Goal: Task Accomplishment & Management: Manage account settings

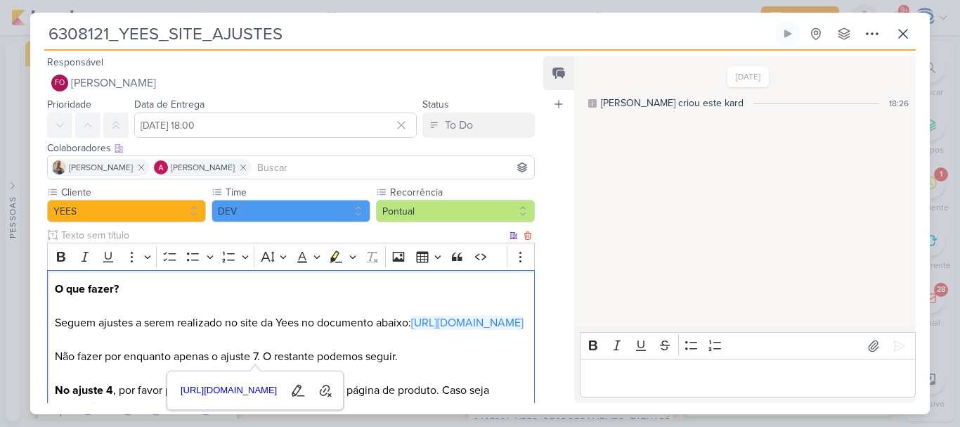
scroll to position [58, 0]
click at [319, 353] on p "O que fazer? Seguem ajustes a serem realizado no site da Yees no documento abai…" at bounding box center [291, 356] width 472 height 152
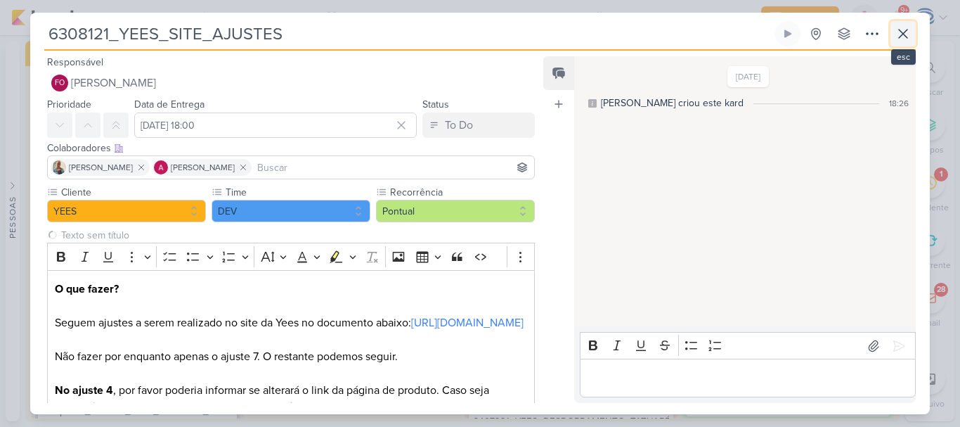
click at [904, 37] on icon at bounding box center [903, 33] width 17 height 17
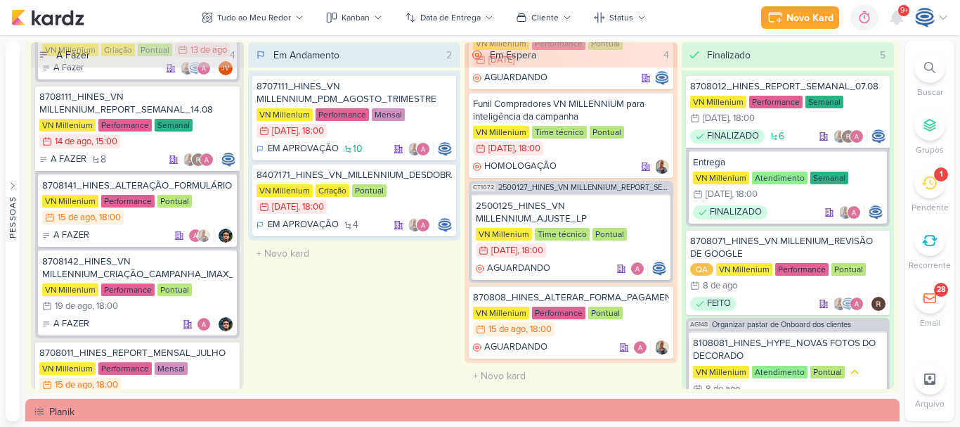
scroll to position [0, 0]
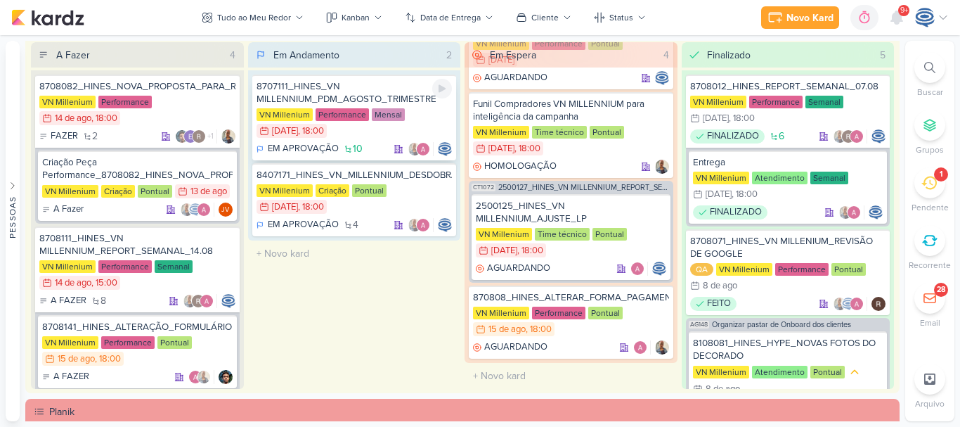
click at [396, 93] on div "8707111_HINES_VN MILLENNIUM_PDM_AGOSTO_TRIMESTRE" at bounding box center [355, 92] width 196 height 25
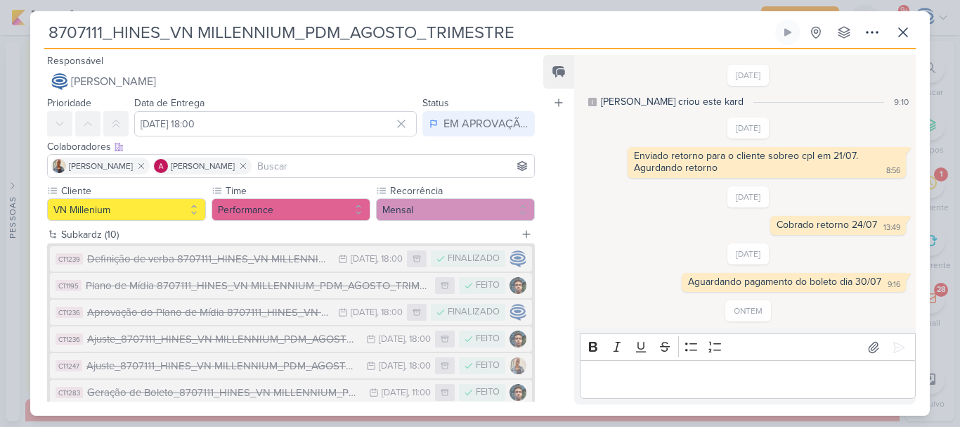
scroll to position [27, 0]
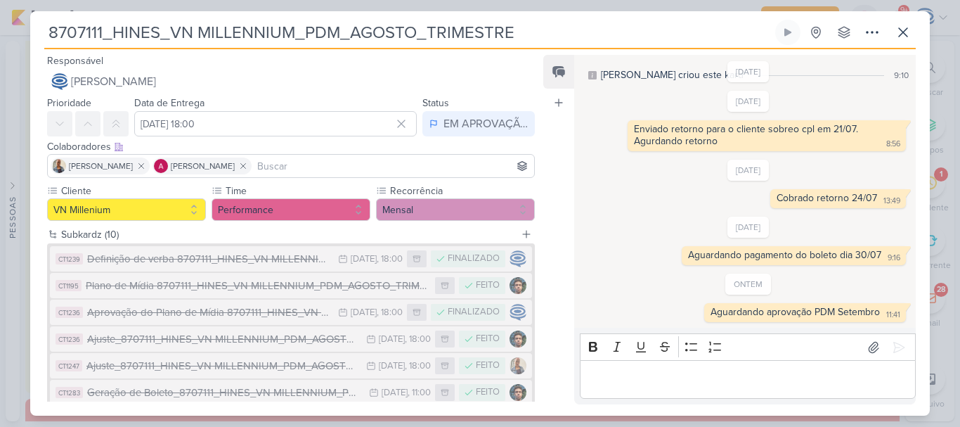
click at [523, 25] on input "8707111_HINES_VN MILLENNIUM_PDM_AGOSTO_TRIMESTRE" at bounding box center [408, 32] width 728 height 25
click at [281, 288] on div "Plano de Mídia 8707111_HINES_VN MILLENNIUM_PDM_AGOSTO_TRIMESTRE" at bounding box center [257, 286] width 342 height 16
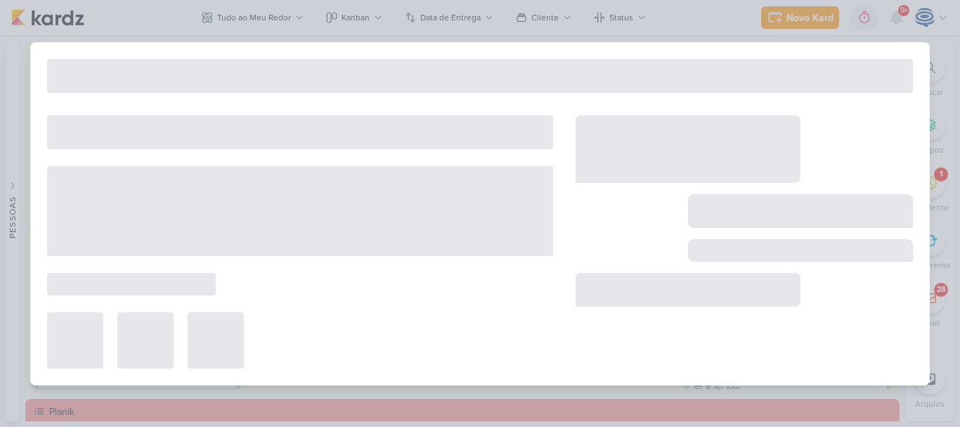
type input "Plano de Mídia 8707111_HINES_VN MILLENNIUM_PDM_AGOSTO_TRIMESTRE"
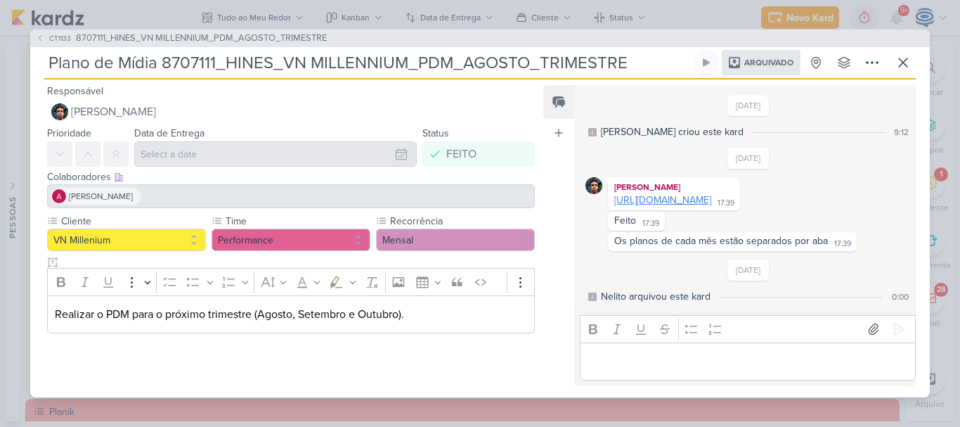
click at [711, 203] on link "[URL][DOMAIN_NAME]" at bounding box center [662, 200] width 97 height 12
click at [301, 32] on span "8707111_HINES_VN MILLENNIUM_PDM_AGOSTO_TRIMESTRE" at bounding box center [201, 39] width 251 height 14
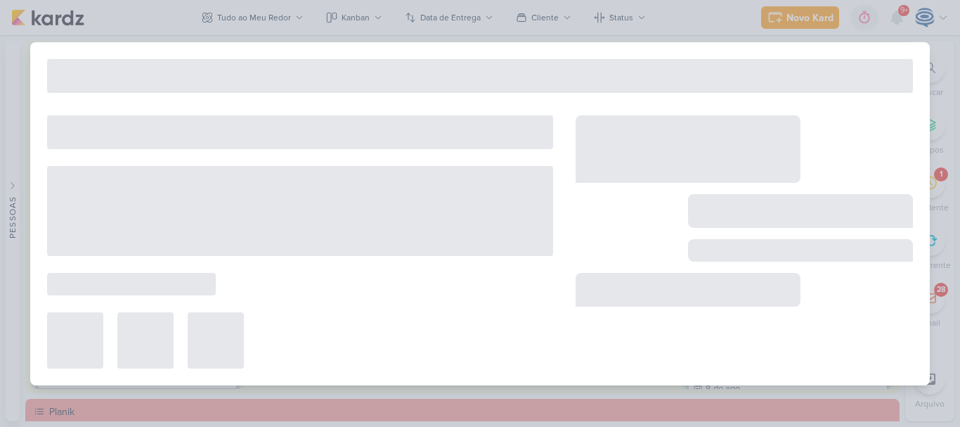
type input "8707111_HINES_VN MILLENNIUM_PDM_AGOSTO_TRIMESTRE"
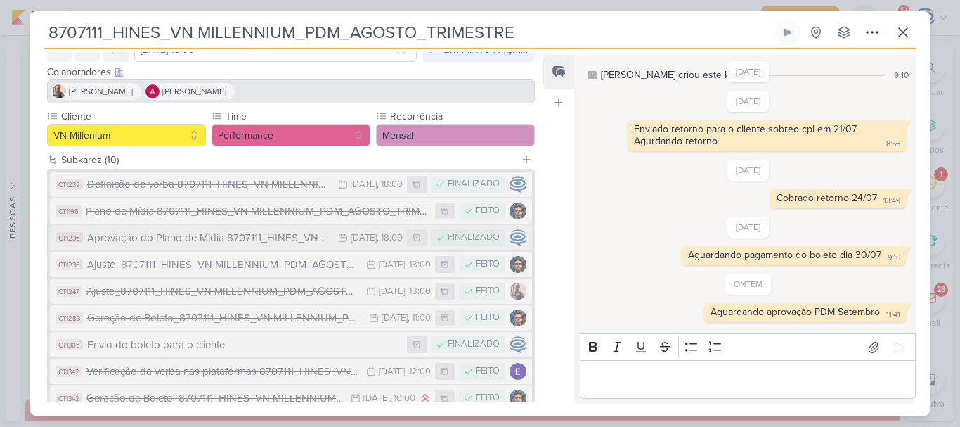
scroll to position [0, 0]
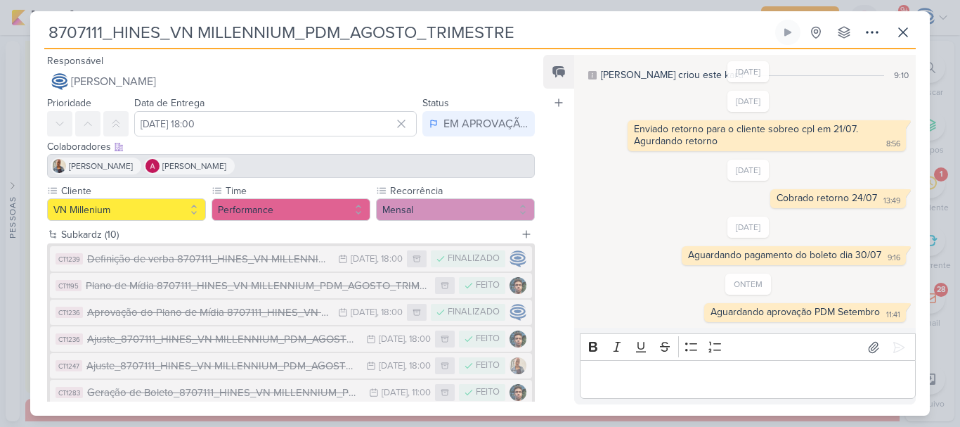
drag, startPoint x: 528, startPoint y: 34, endPoint x: 41, endPoint y: 56, distance: 488.2
click at [41, 56] on div "8707111_HINES_VN MILLENNIUM_PDM_AGOSTO_TRIMESTRE Criado por mim nenhum grupo di…" at bounding box center [480, 218] width 900 height 396
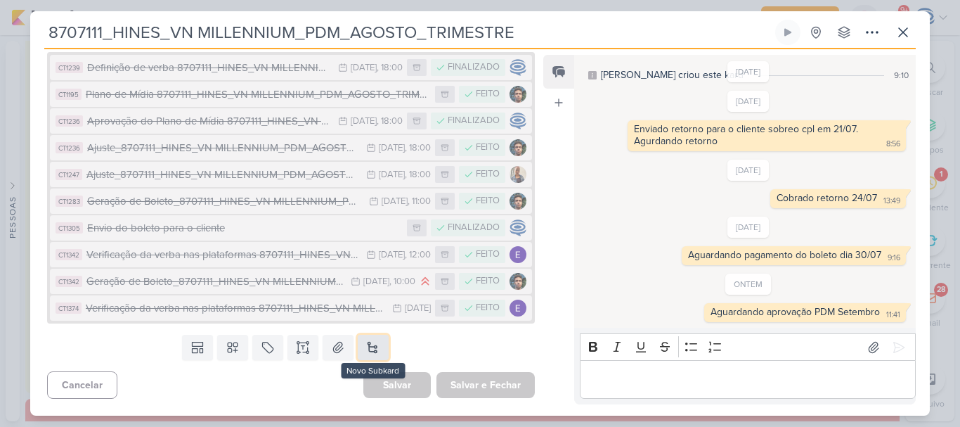
click at [372, 351] on button at bounding box center [373, 347] width 31 height 25
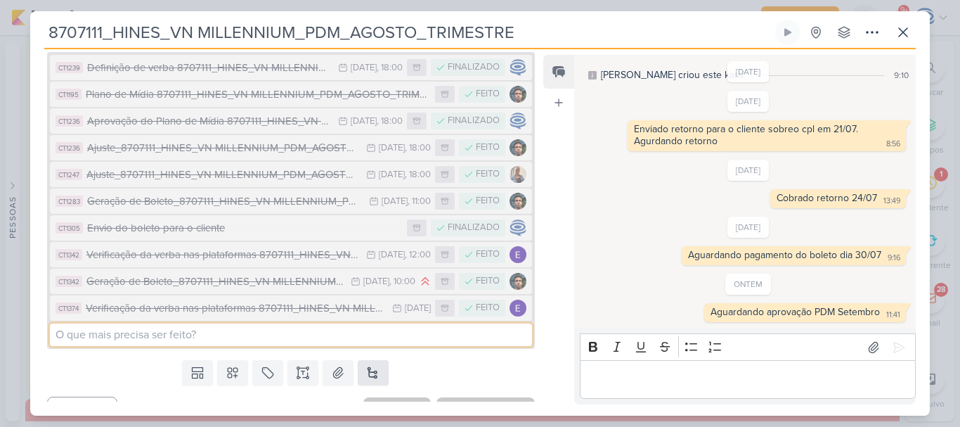
paste input "8707111_HINES_VN MILLENNIUM_PDM_AGOSTO_TRIMESTRE"
click at [53, 333] on input "8707111_HINES_VN MILLENNIUM_PDM_AGOSTO_TRIMESTRE" at bounding box center [291, 334] width 482 height 22
type input "8707111_HINES_VN MILLENNIUM_PDM_AGOSTO_TRIMESTRE"
click at [53, 333] on input "8707111_HINES_VN MILLENNIUM_PDM_AGOSTO_TRIMESTRE" at bounding box center [291, 334] width 482 height 22
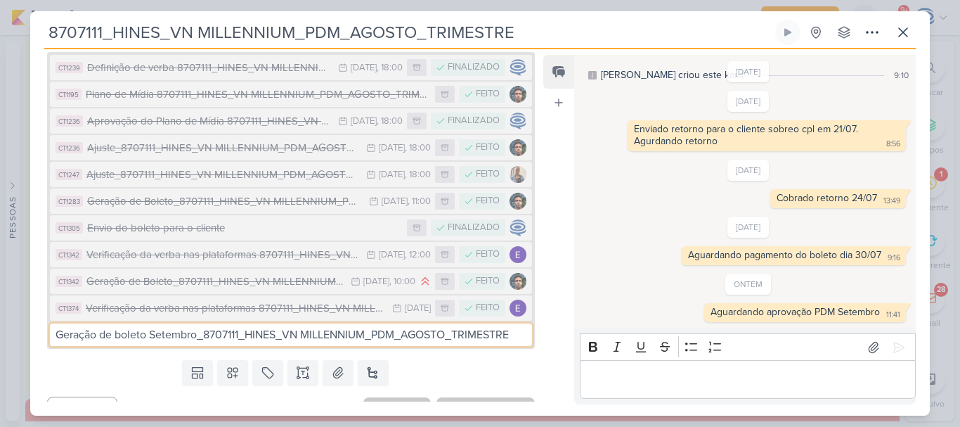
type input "Geração de boleto Setembro_8707111_HINES_VN MILLENNIUM_PDM_AGOSTO_TRIMESTRE"
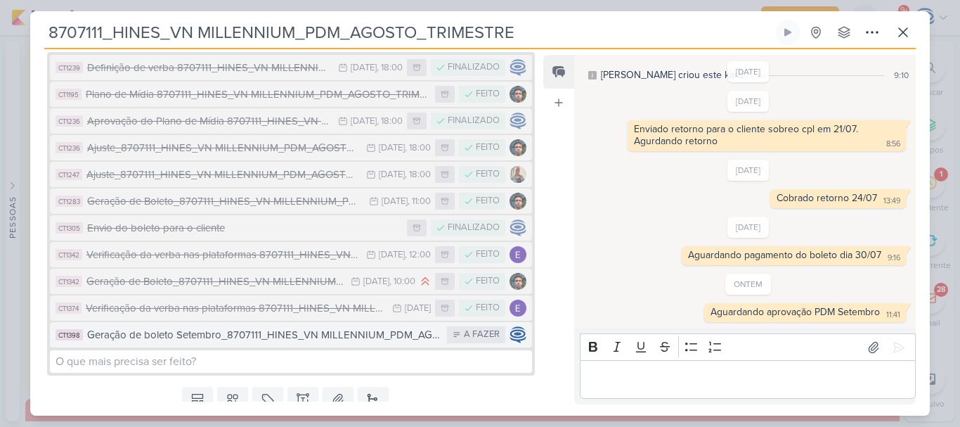
click at [129, 336] on div "Geração de boleto Setembro_8707111_HINES_VN MILLENNIUM_PDM_AGOSTO_TRIMESTRE" at bounding box center [263, 335] width 353 height 16
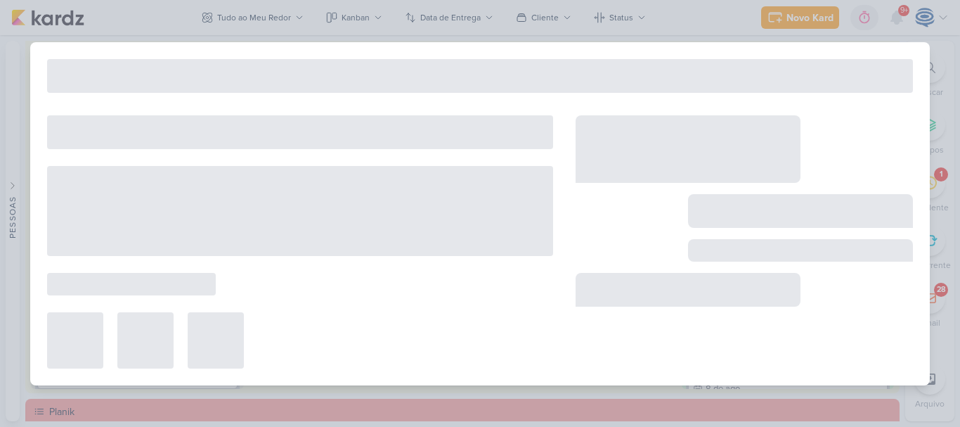
type input "Geração de boleto Setembro_8707111_HINES_VN MILLENNIUM_PDM_AGOSTO_TRIMESTRE"
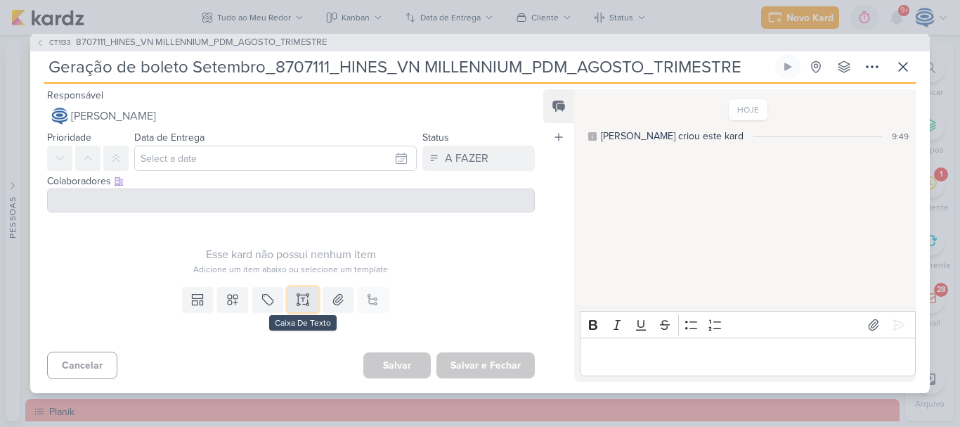
click at [306, 304] on icon at bounding box center [307, 304] width 2 height 2
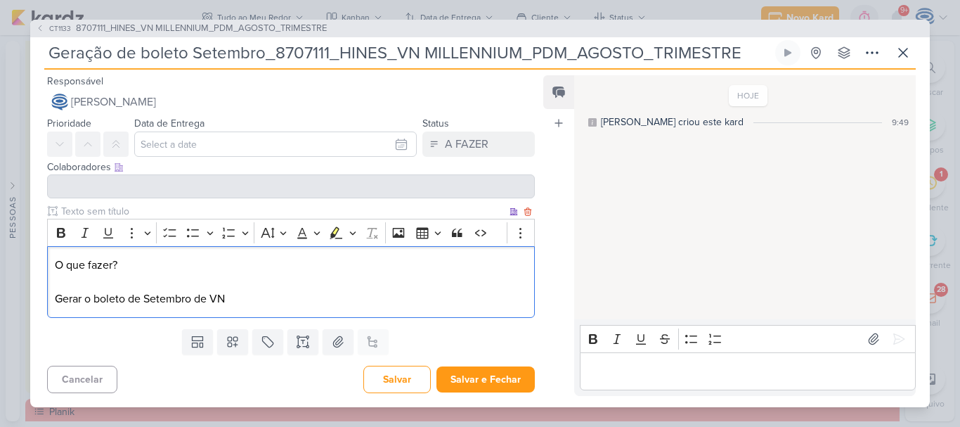
click at [89, 300] on p "O que fazer? Gerar o boleto de Setembro de VN" at bounding box center [291, 282] width 472 height 51
click at [128, 301] on p "O que fazer? Gerar os boleto de Setembro de VN" at bounding box center [291, 282] width 472 height 51
click at [223, 300] on p "O que fazer? Gerar os boletos de Setembro de VN" at bounding box center [291, 282] width 472 height 51
click at [240, 303] on p "O que fazer? Gerar os boletos de Setembro de VN" at bounding box center [291, 282] width 472 height 51
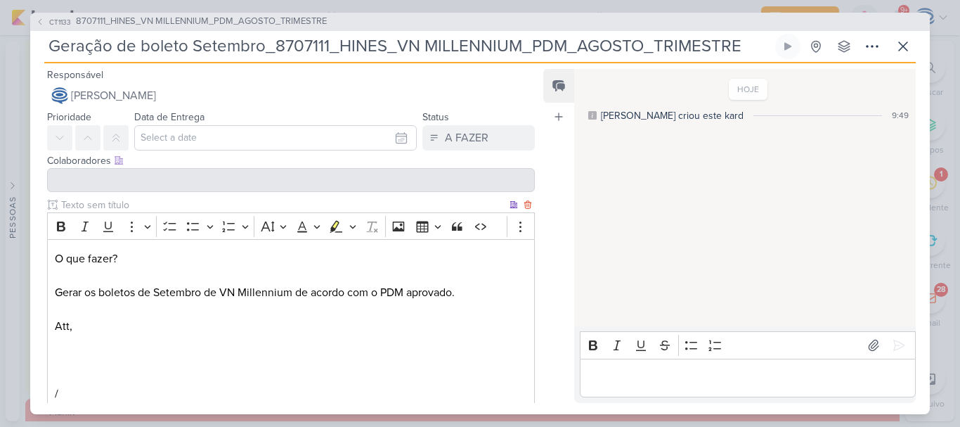
scroll to position [76, 0]
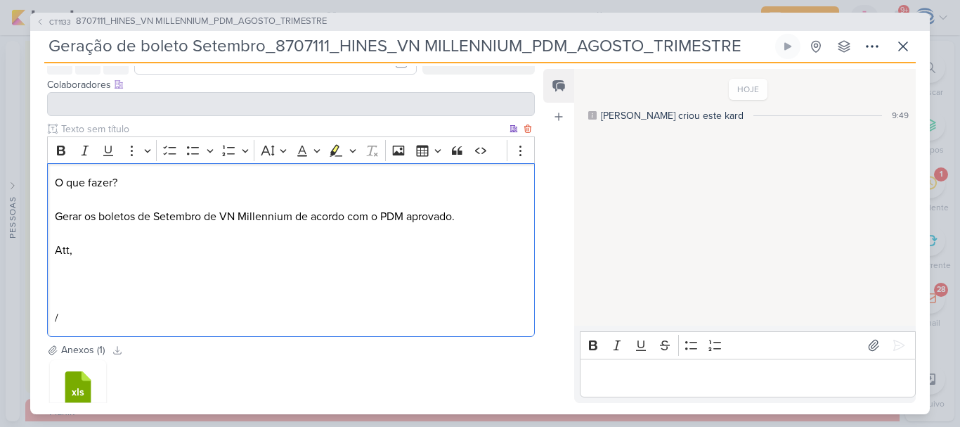
click at [134, 327] on div "O que fazer? Gerar os boletos de Setembro de VN Millennium de acordo com o PDM …" at bounding box center [291, 250] width 488 height 174
click at [497, 225] on p "O que fazer? Gerar os boletos de Setembro de VN Millennium de acordo com o PDM …" at bounding box center [291, 216] width 472 height 84
click at [497, 223] on p "O que fazer? Gerar os boletos de Setembro de VN Millennium de acordo com o PDM …" at bounding box center [291, 216] width 472 height 84
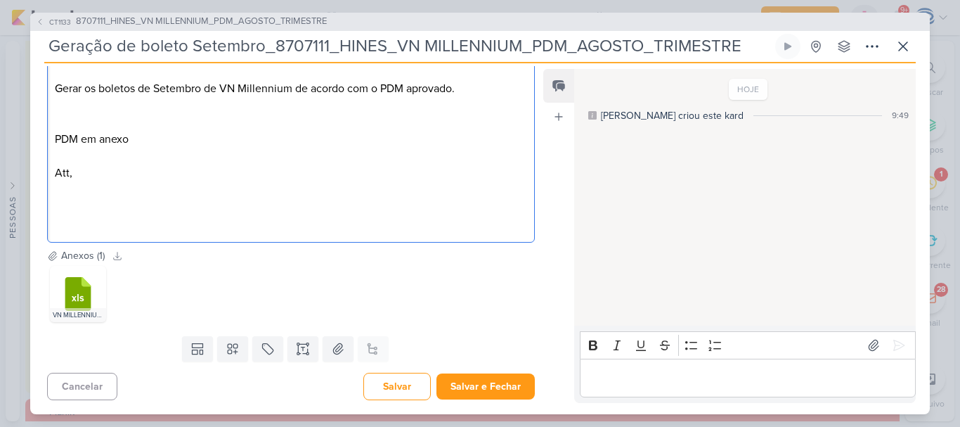
scroll to position [0, 0]
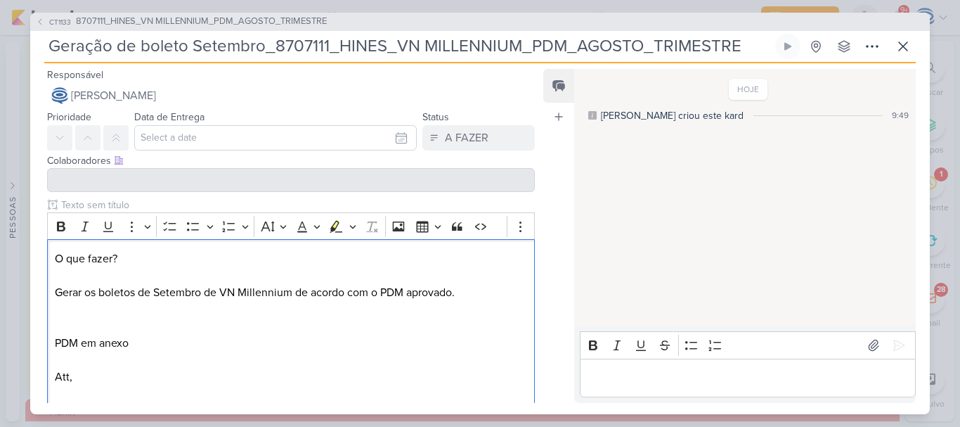
click at [221, 93] on div "Responsável [PERSON_NAME] Nenhum contato encontrado create new contact Novo Con…" at bounding box center [285, 234] width 510 height 337
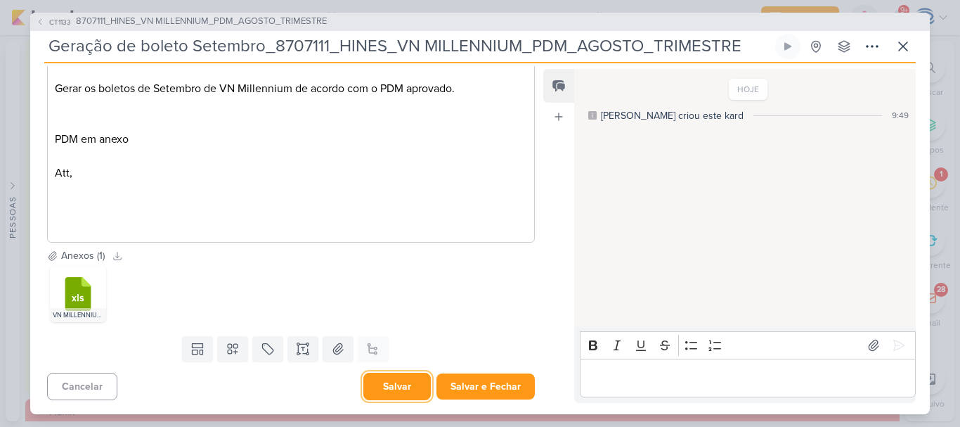
click at [396, 384] on button "Salvar" at bounding box center [396, 385] width 67 height 27
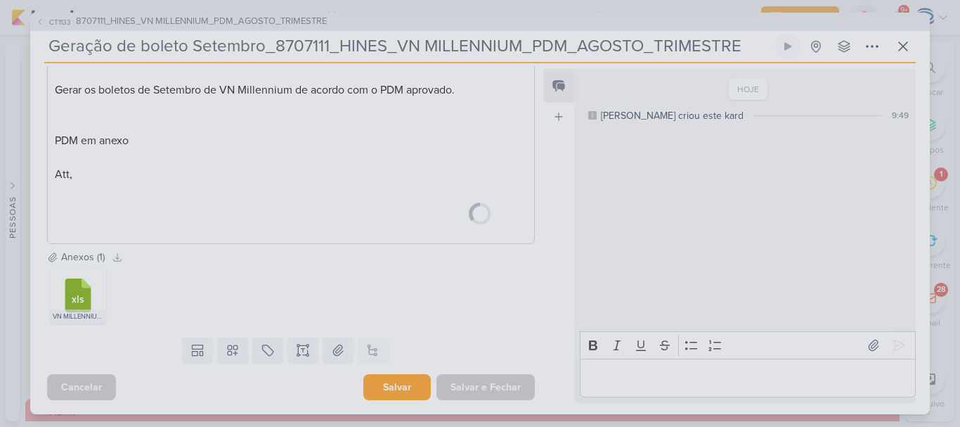
scroll to position [0, 0]
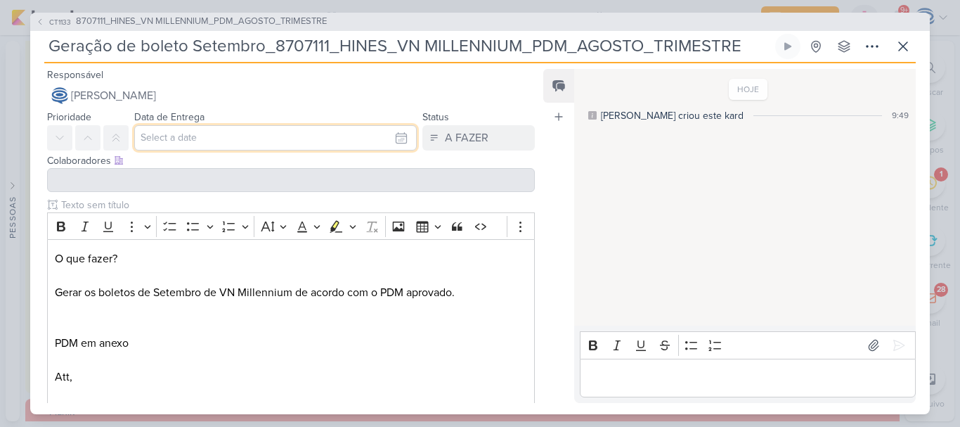
click at [314, 140] on input "text" at bounding box center [275, 137] width 283 height 25
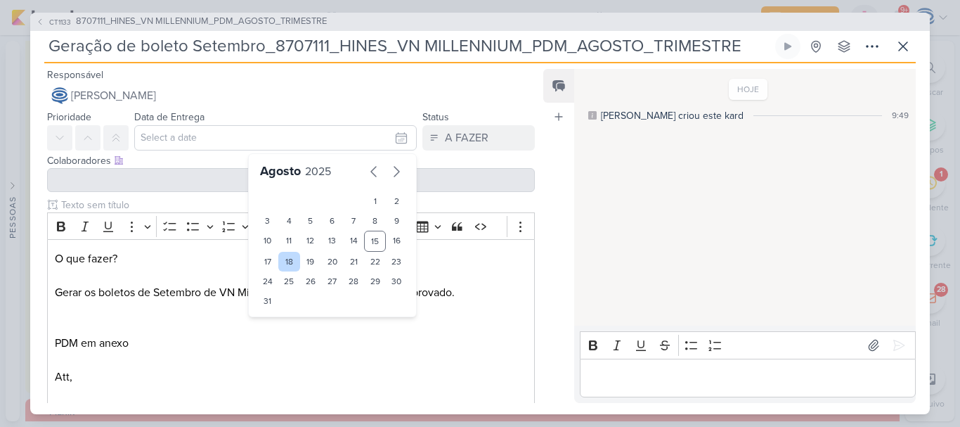
click at [282, 262] on div "18" at bounding box center [289, 262] width 22 height 20
type input "[DATE] 23:59"
click at [284, 323] on select "00 01 02 03 04 05 06 07 08 09 10 11 12 13 14 15 16 17 18 19 20 21 22 23" at bounding box center [290, 324] width 20 height 17
select select "11"
click at [280, 316] on select "00 01 02 03 04 05 06 07 08 09 10 11 12 13 14 15 16 17 18 19 20 21 22 23" at bounding box center [290, 324] width 20 height 17
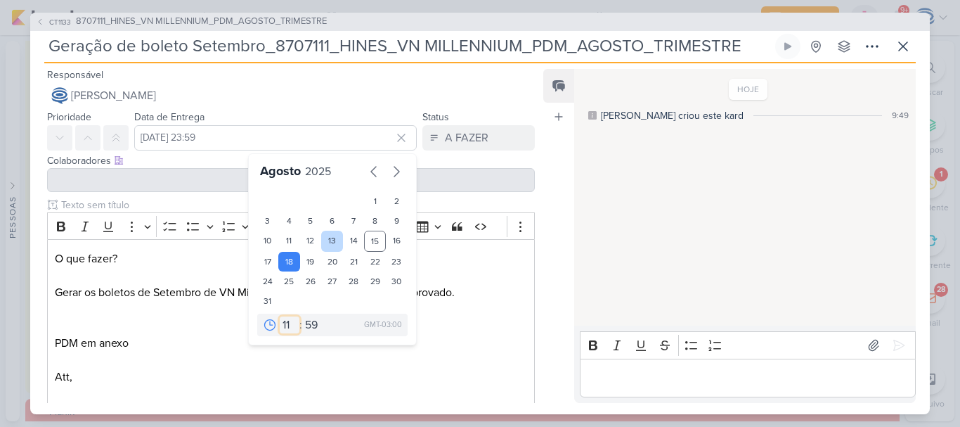
type input "[DATE] 11:59"
click at [309, 322] on select "00 05 10 15 20 25 30 35 40 45 50 55 59" at bounding box center [312, 324] width 20 height 17
select select "0"
click at [302, 316] on select "00 05 10 15 20 25 30 35 40 45 50 55 59" at bounding box center [312, 324] width 20 height 17
type input "[DATE] 11:00"
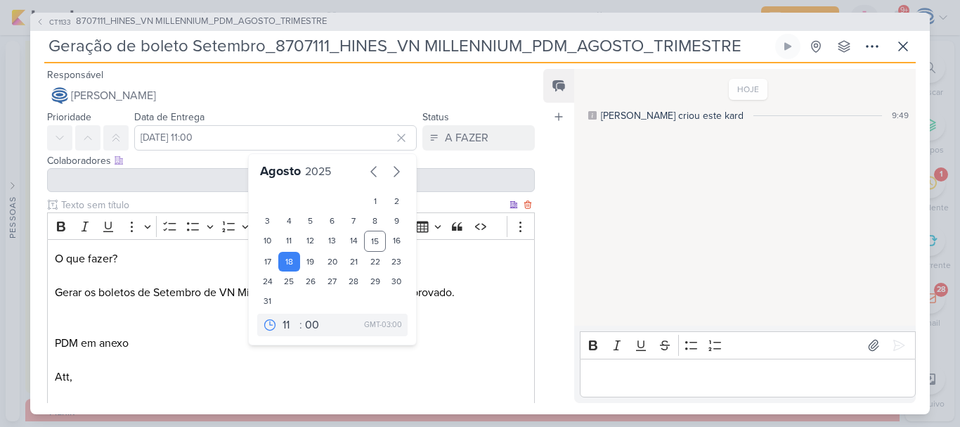
click at [209, 351] on p "PDM em anexo Att," at bounding box center [291, 360] width 472 height 51
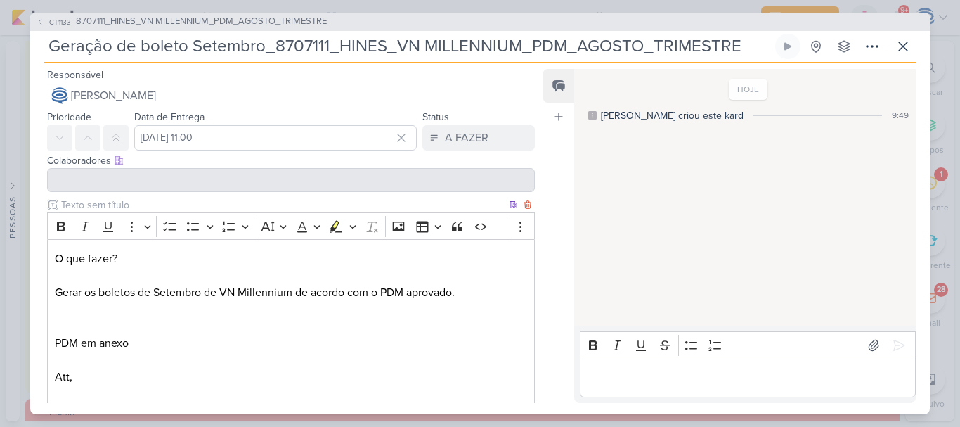
scroll to position [204, 0]
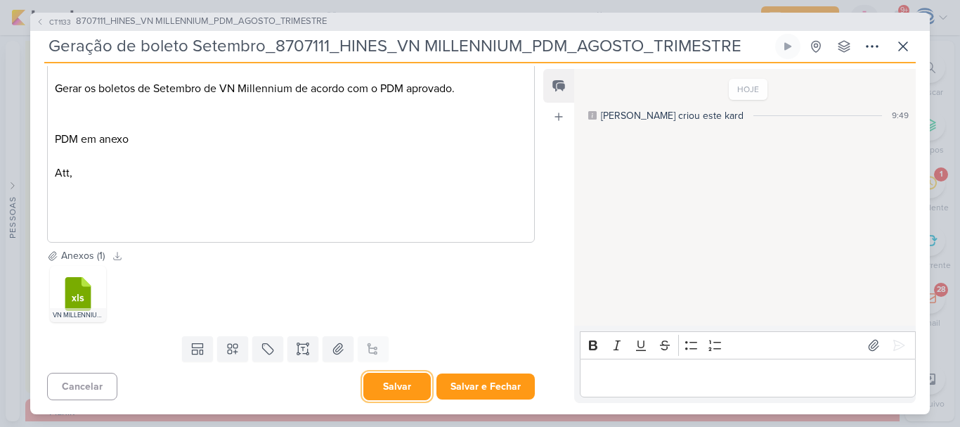
click at [376, 383] on button "Salvar" at bounding box center [396, 385] width 67 height 27
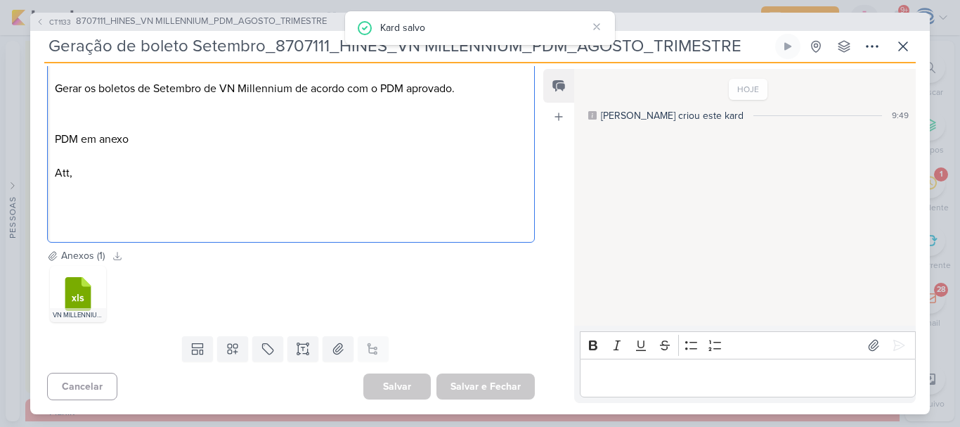
drag, startPoint x: 376, startPoint y: 383, endPoint x: 306, endPoint y: 115, distance: 276.8
click at [306, 115] on div "Responsável [PERSON_NAME] Nenhum contato encontrado create new contact Novo Con…" at bounding box center [285, 234] width 510 height 337
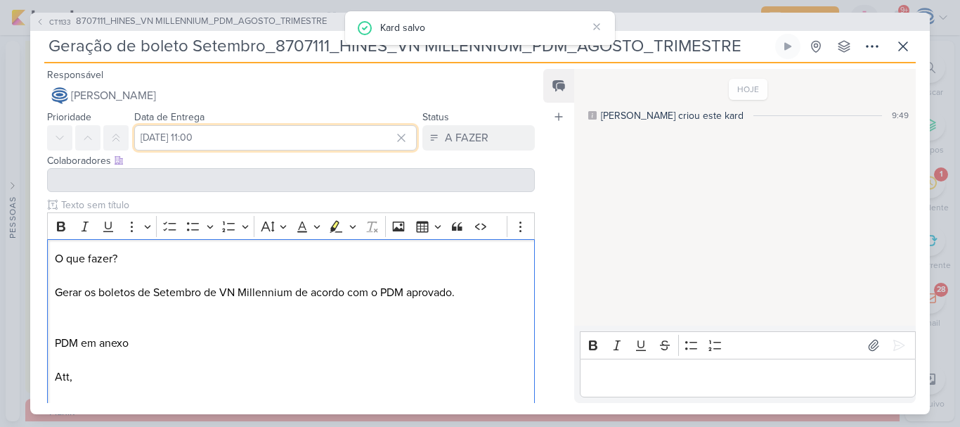
click at [236, 144] on input "[DATE] 11:00" at bounding box center [275, 137] width 283 height 25
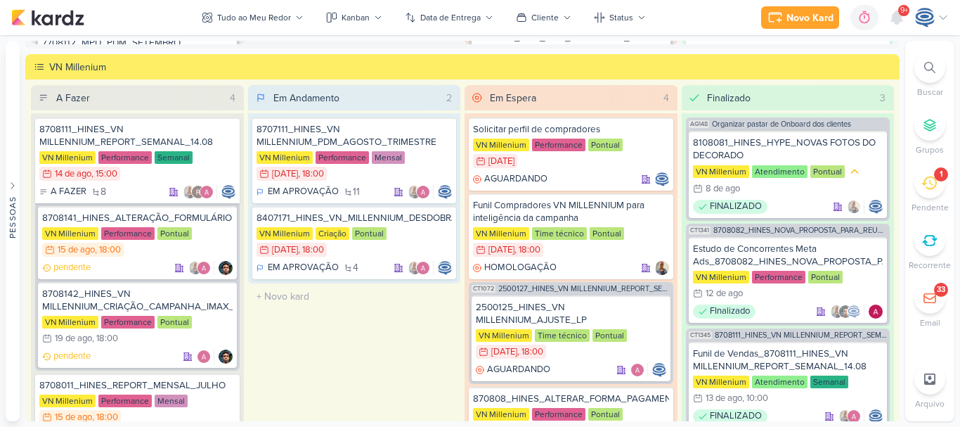
scroll to position [1641, 0]
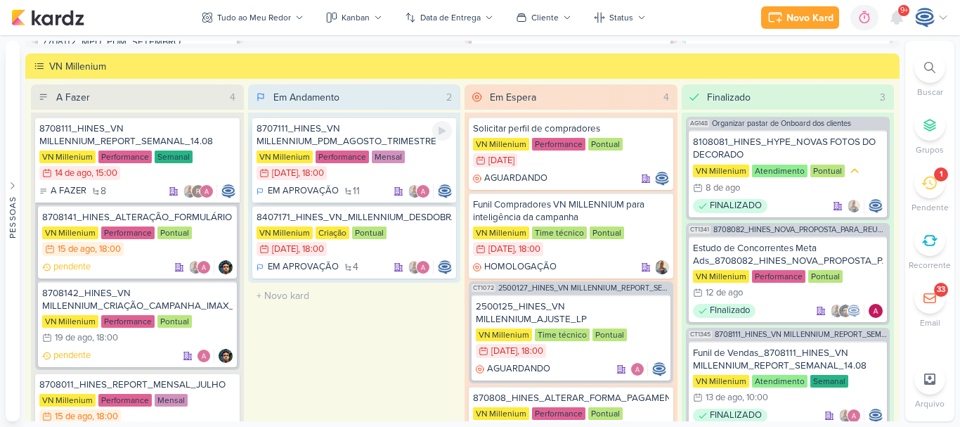
click at [403, 145] on div "8707111_HINES_VN MILLENNIUM_PDM_AGOSTO_TRIMESTRE" at bounding box center [355, 134] width 196 height 25
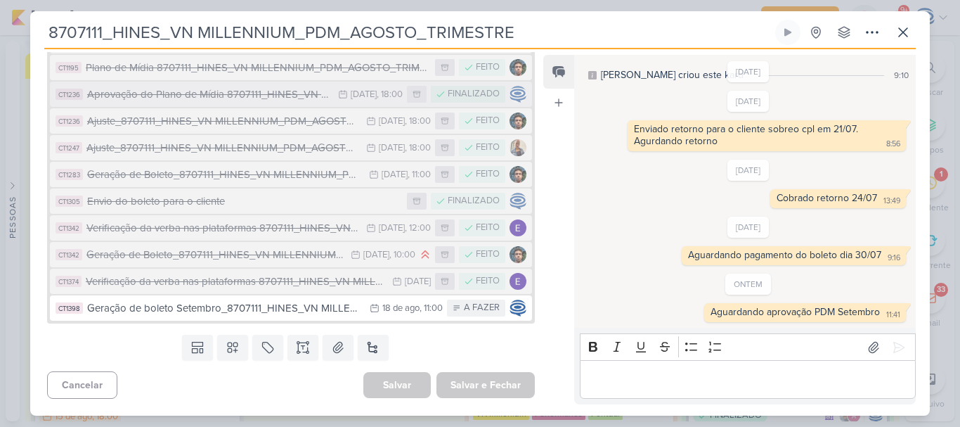
scroll to position [218, 0]
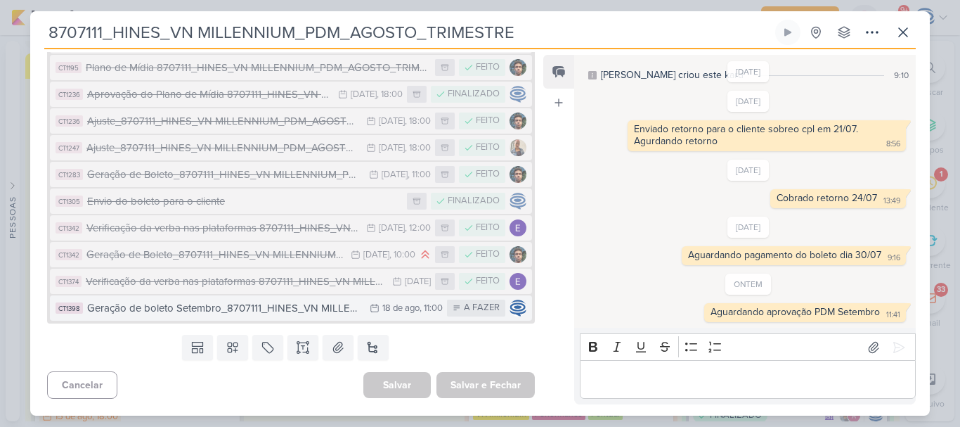
click at [293, 316] on div "Geração de boleto Setembro_8707111_HINES_VN MILLENNIUM_PDM_AGOSTO_TRIMESTRE" at bounding box center [224, 308] width 275 height 16
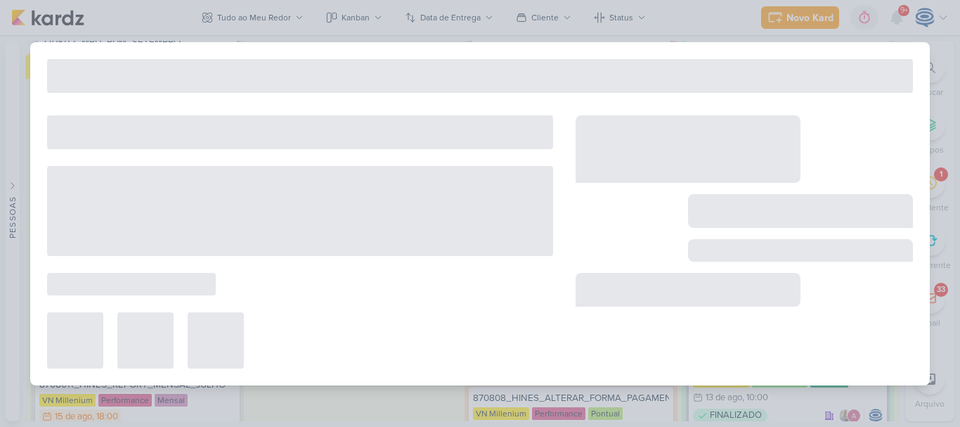
type input "Geração de boleto Setembro_8707111_HINES_VN MILLENNIUM_PDM_AGOSTO_TRIMESTRE"
type input "[DATE] 11:00"
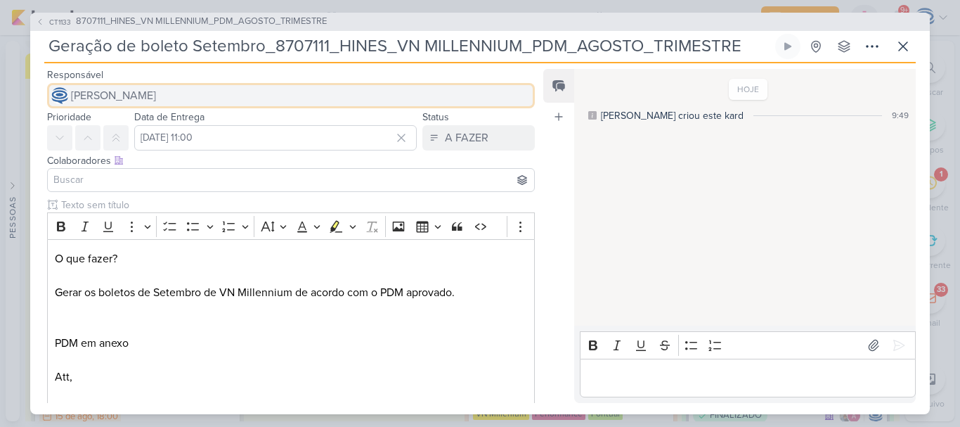
click at [156, 88] on span "[PERSON_NAME]" at bounding box center [113, 95] width 85 height 17
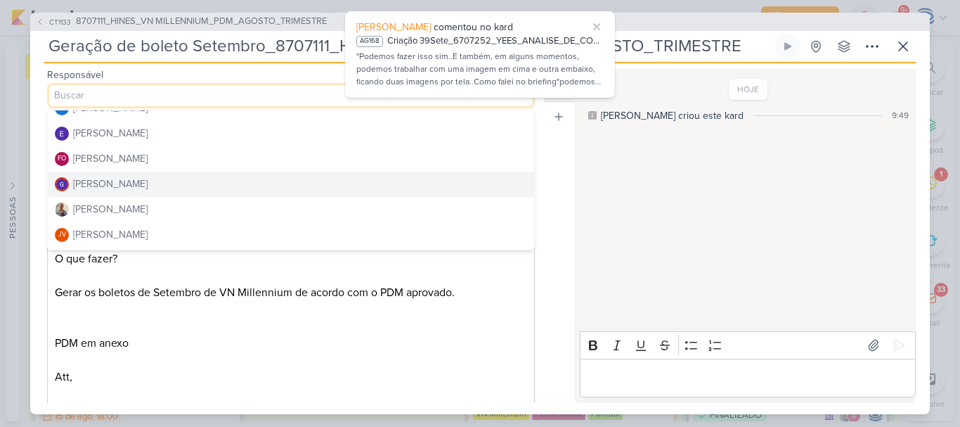
scroll to position [119, 0]
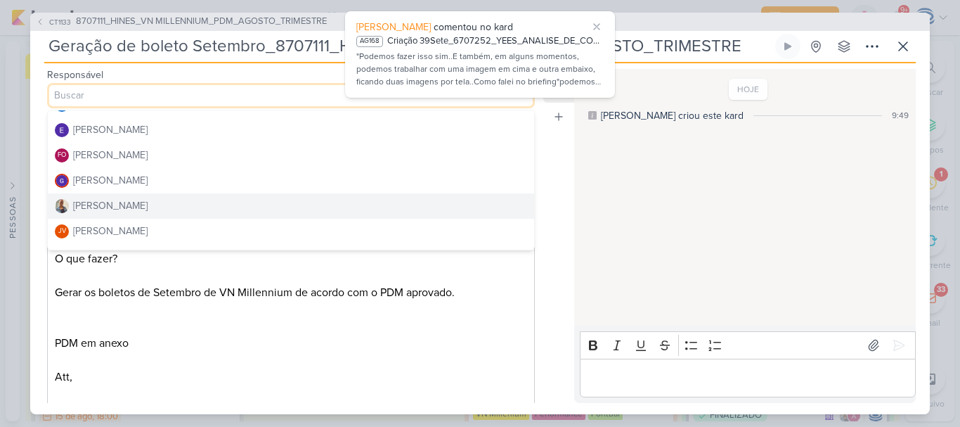
click at [139, 202] on button "[PERSON_NAME]" at bounding box center [291, 205] width 486 height 25
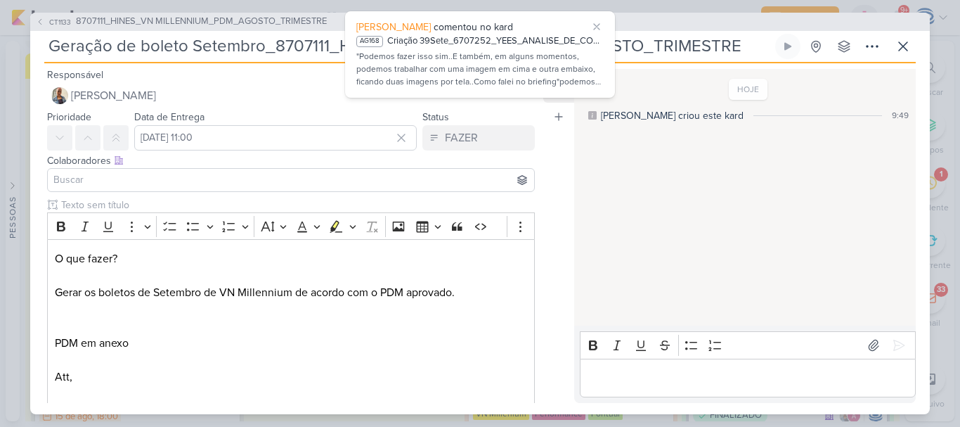
click at [156, 179] on input at bounding box center [291, 179] width 481 height 17
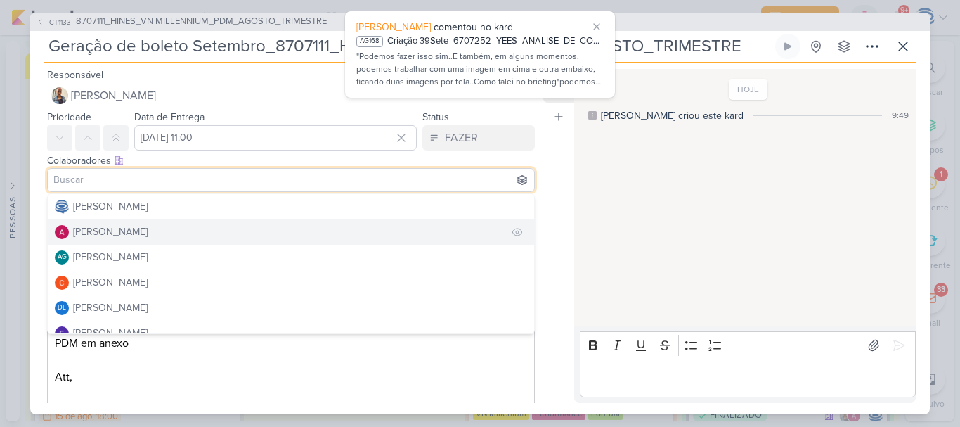
click at [104, 228] on div "[PERSON_NAME]" at bounding box center [110, 231] width 74 height 15
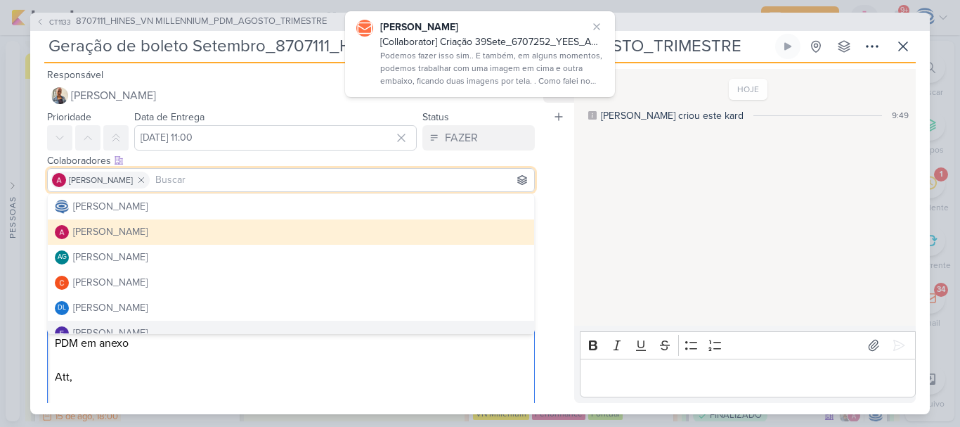
click at [388, 382] on p "PDM em anexo Att," at bounding box center [291, 360] width 472 height 51
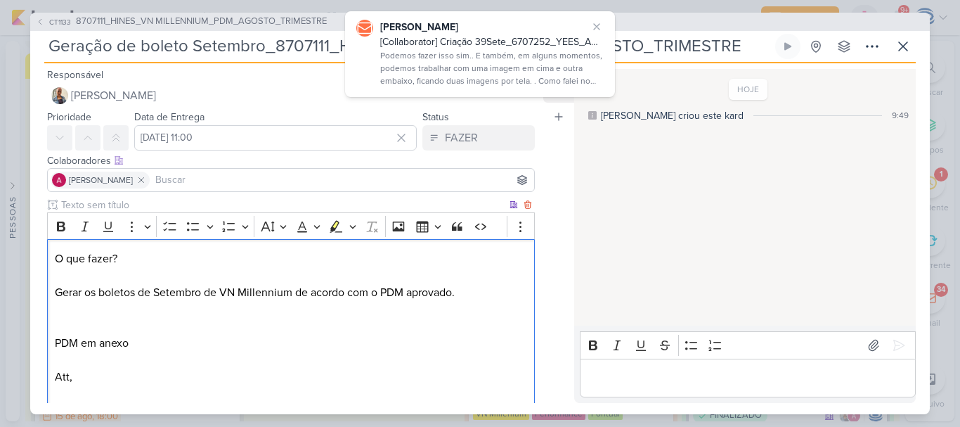
scroll to position [204, 0]
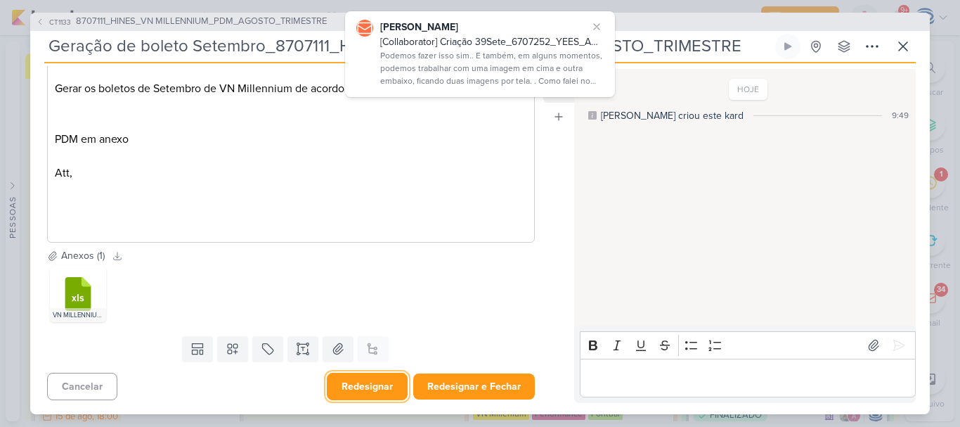
click at [368, 391] on button "Redesignar" at bounding box center [367, 385] width 81 height 27
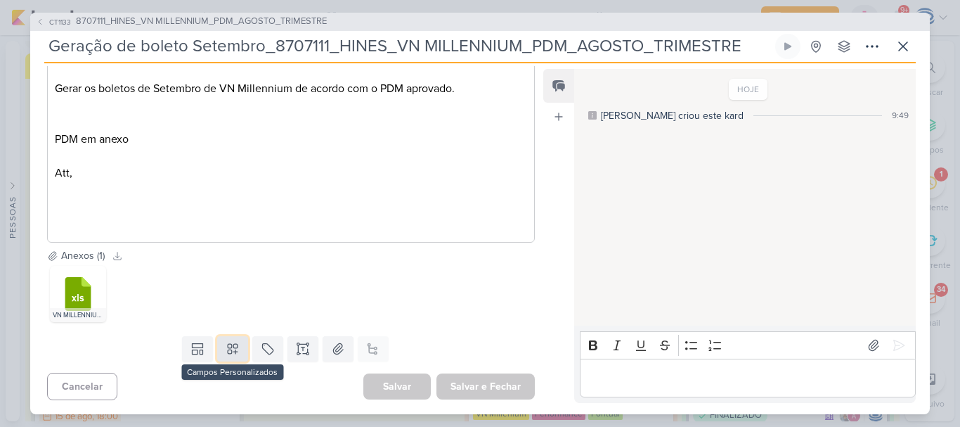
click at [226, 354] on icon at bounding box center [233, 349] width 14 height 14
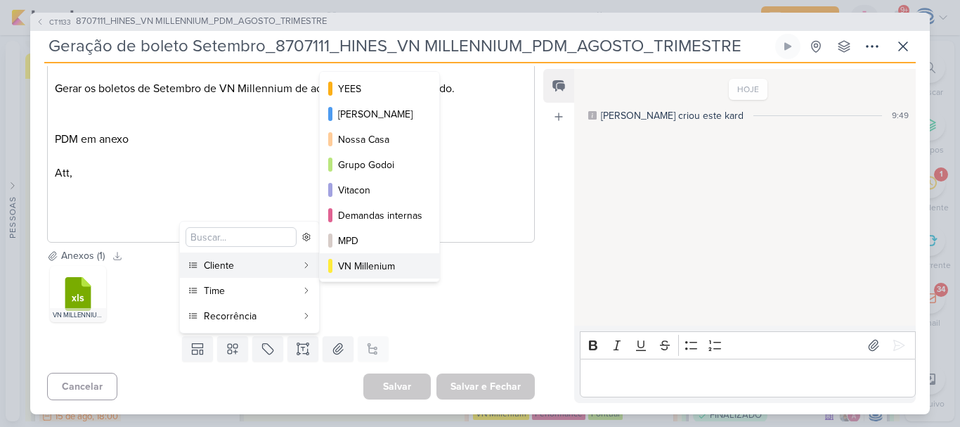
click at [365, 261] on div "VN Millenium" at bounding box center [380, 266] width 84 height 15
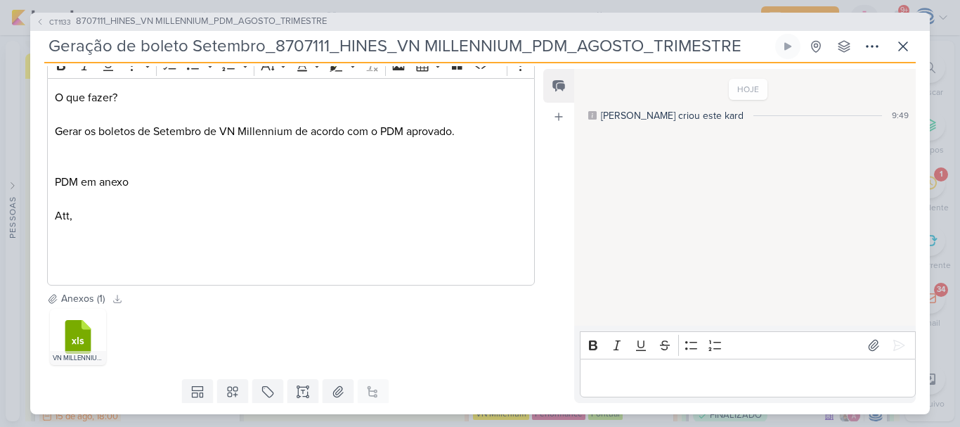
click at [221, 353] on div ".cls-7 {fill: #79ac00;} .cls-7, .cls-8, .cls-9 {fill-rule: evenodd;} .cls-8 {fi…" at bounding box center [291, 337] width 488 height 62
click at [232, 387] on icon at bounding box center [233, 391] width 14 height 14
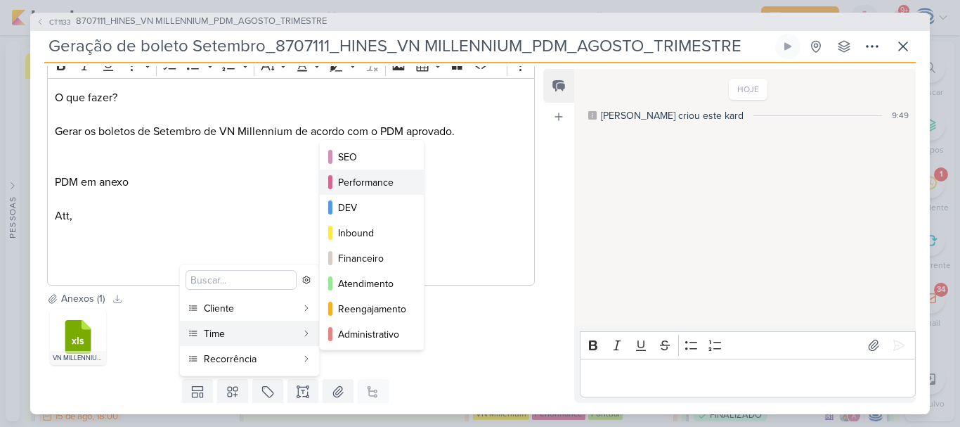
click at [365, 186] on div "Performance" at bounding box center [372, 182] width 69 height 15
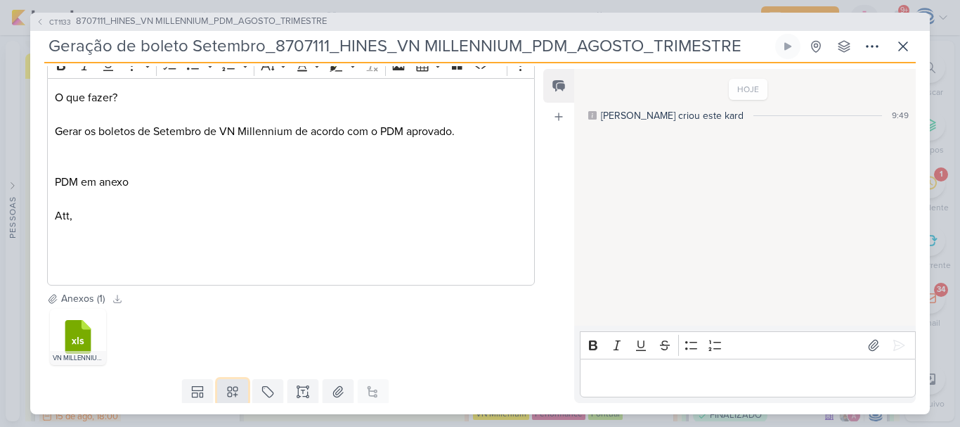
click at [232, 394] on icon at bounding box center [233, 391] width 14 height 14
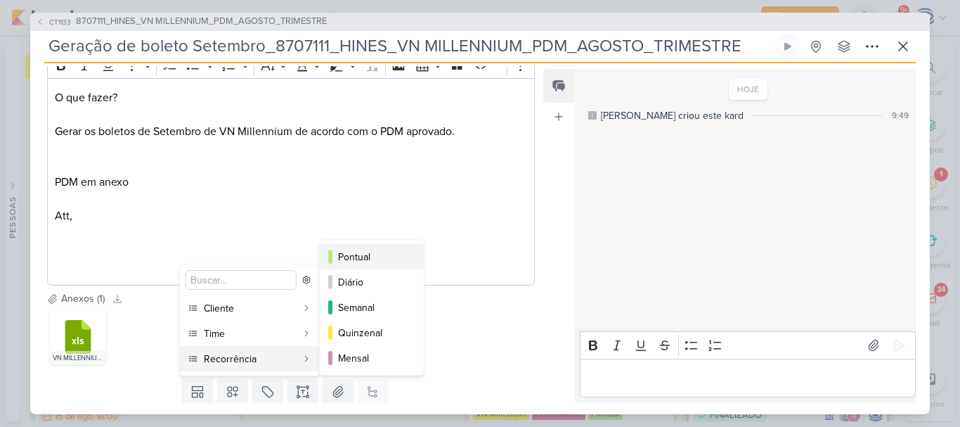
click at [354, 249] on div "Pontual" at bounding box center [372, 256] width 69 height 15
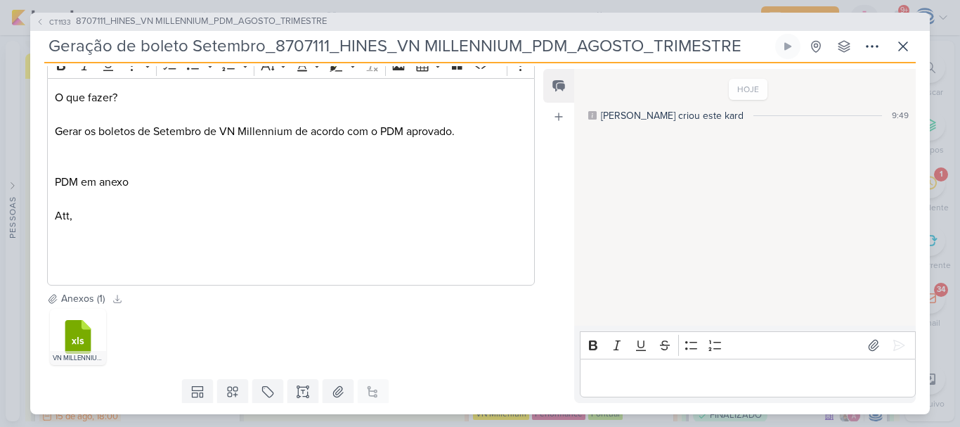
scroll to position [247, 0]
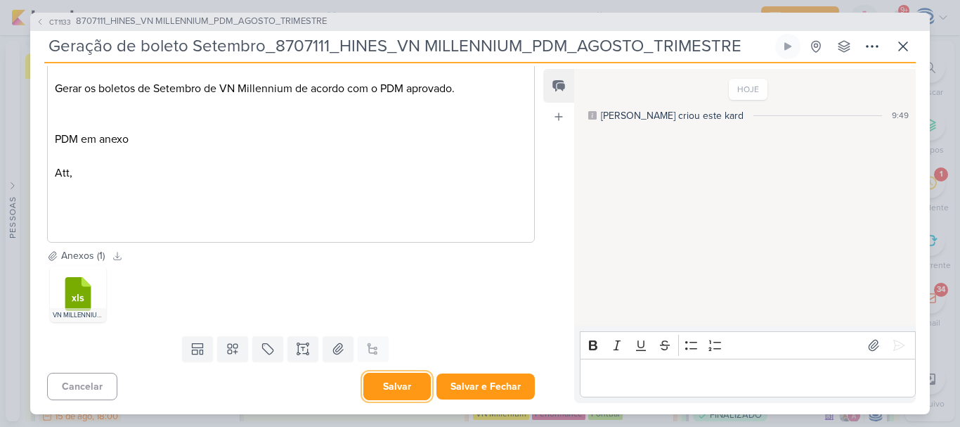
click at [395, 385] on button "Salvar" at bounding box center [396, 385] width 67 height 27
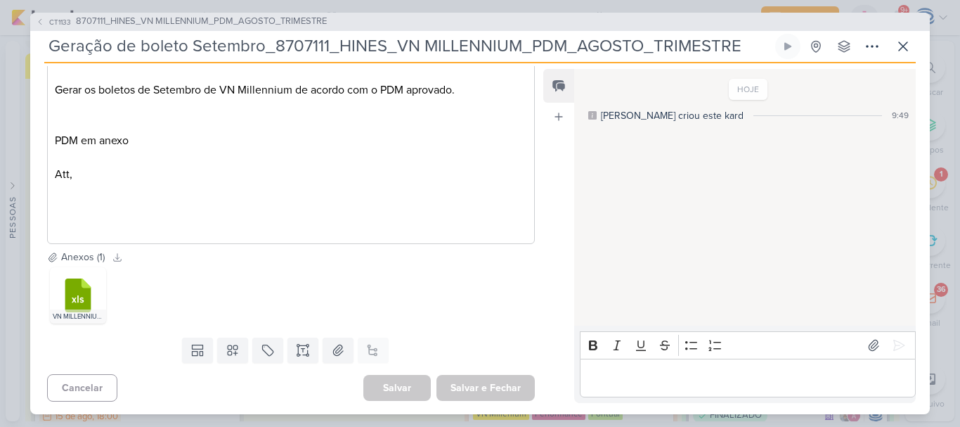
scroll to position [0, 0]
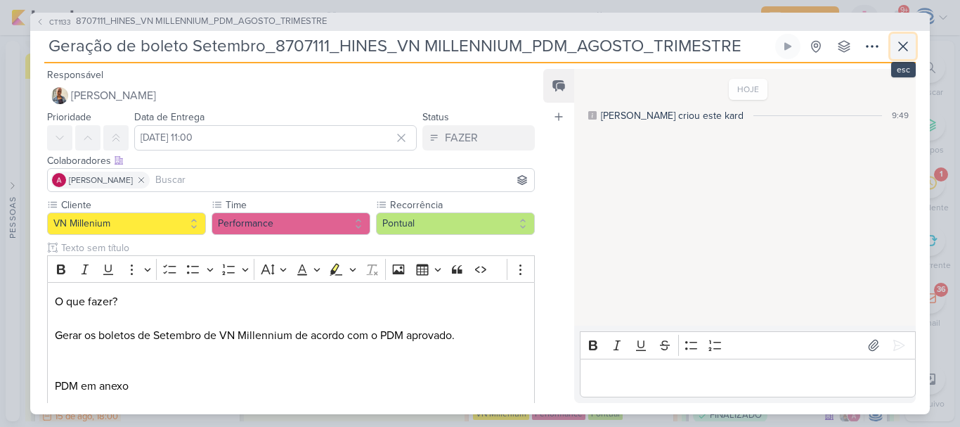
click at [903, 44] on icon at bounding box center [903, 46] width 17 height 17
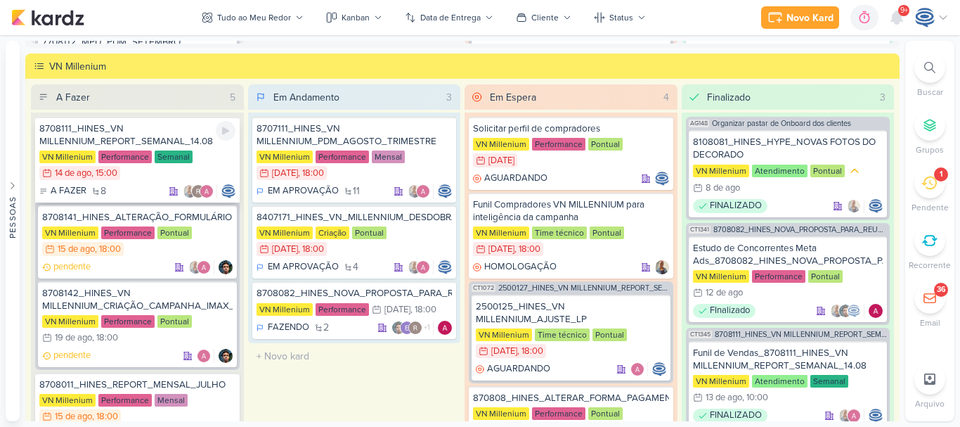
click at [191, 150] on div "8708111_HINES_VN MILLENNIUM_REPORT_SEMANAL_14.08 VN Millenium Performance Seman…" at bounding box center [137, 160] width 205 height 86
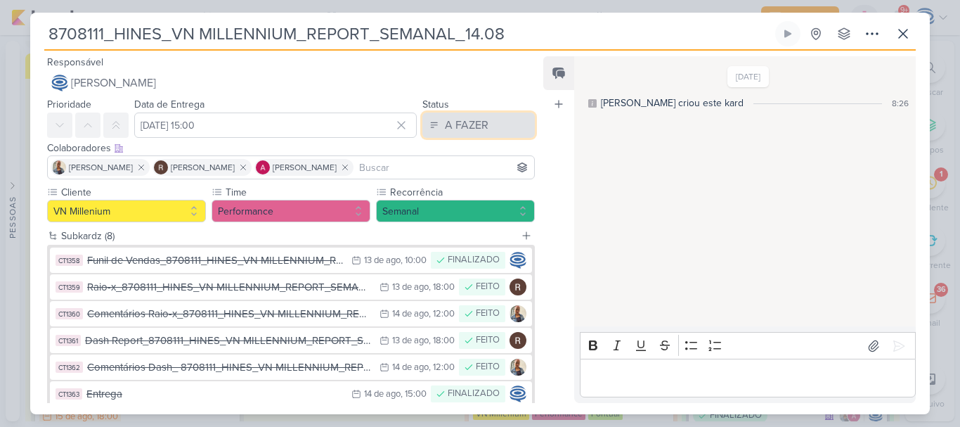
click at [445, 123] on div "A FAZER" at bounding box center [467, 125] width 44 height 17
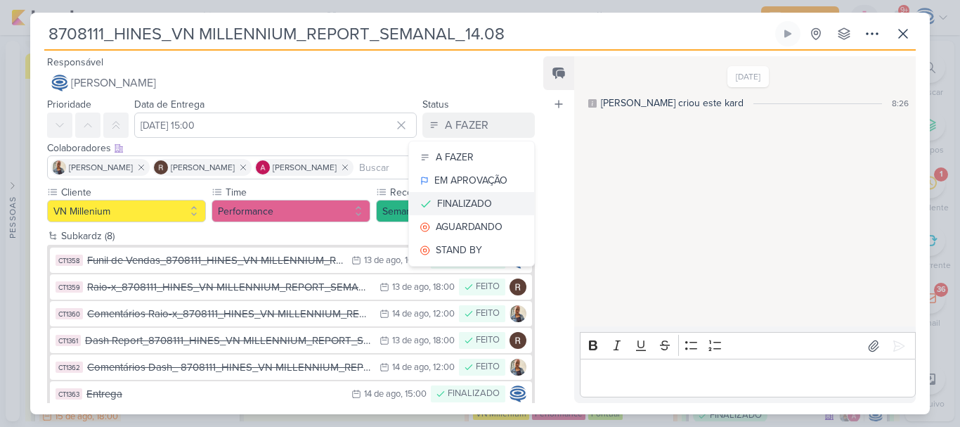
click at [470, 204] on div "FINALIZADO" at bounding box center [464, 203] width 55 height 15
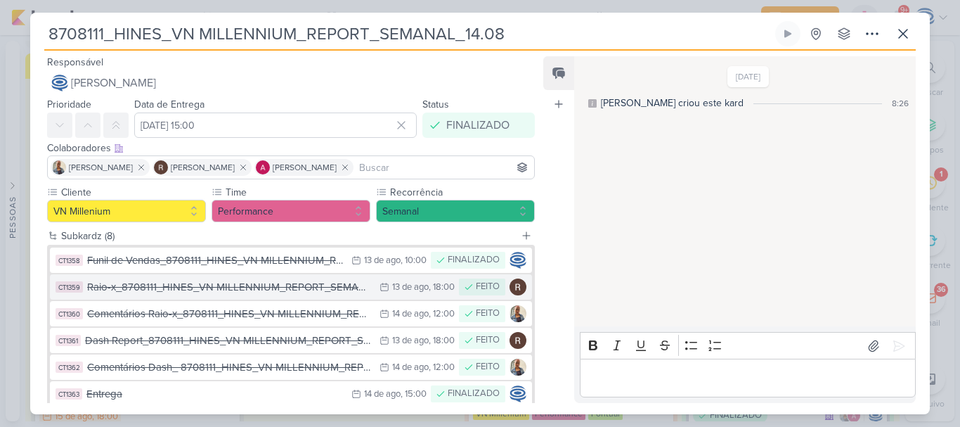
scroll to position [138, 0]
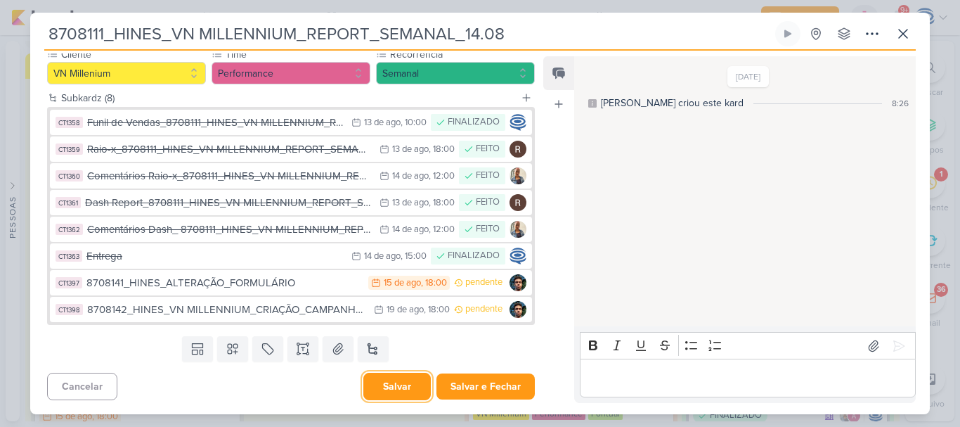
click at [389, 389] on button "Salvar" at bounding box center [396, 385] width 67 height 27
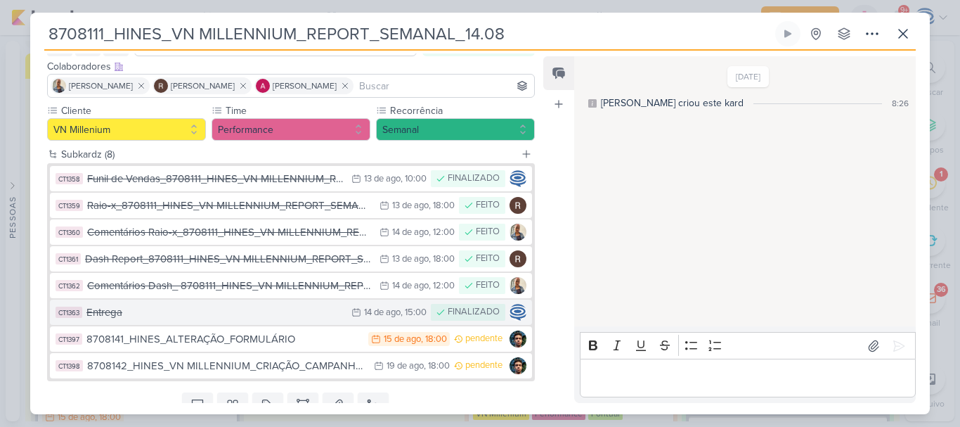
scroll to position [123, 0]
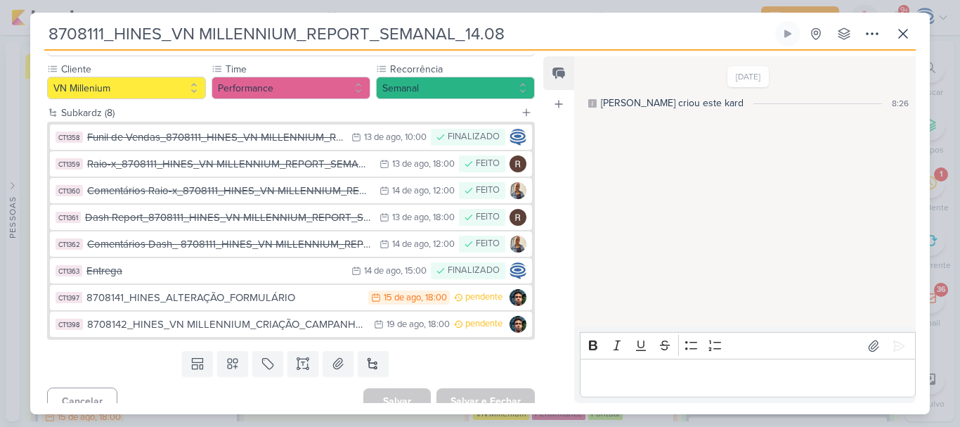
drag, startPoint x: 533, startPoint y: 30, endPoint x: 32, endPoint y: 79, distance: 503.6
click at [32, 79] on div "8708111_HINES_VN MILLENNIUM_REPORT_SEMANAL_14.08 Criado por mim nenhum grupo di…" at bounding box center [480, 217] width 900 height 393
click at [900, 30] on icon at bounding box center [903, 33] width 17 height 17
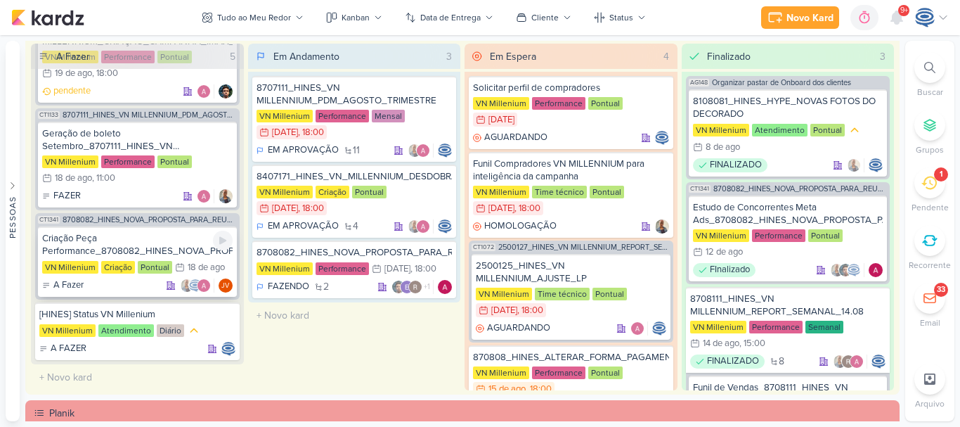
scroll to position [1678, 0]
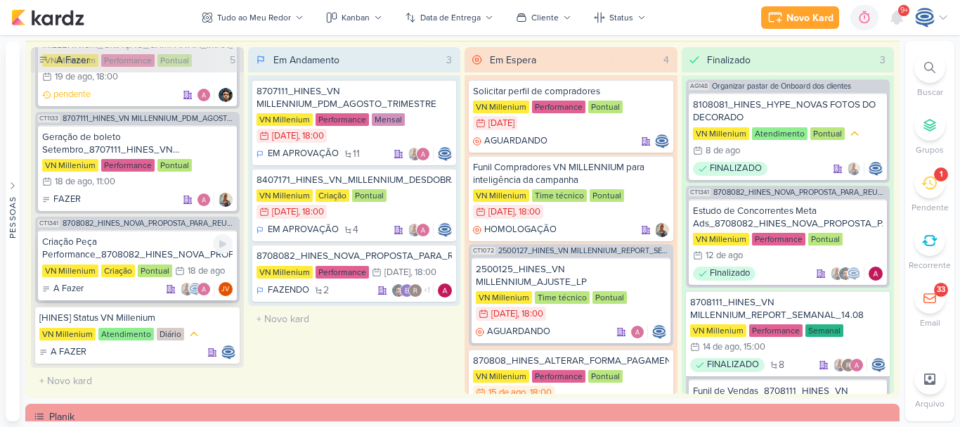
click at [173, 249] on div "Criação Peça Performance_8708082_HINES_NOVA_PROPOSTA_PARA_REUNIAO" at bounding box center [137, 247] width 190 height 25
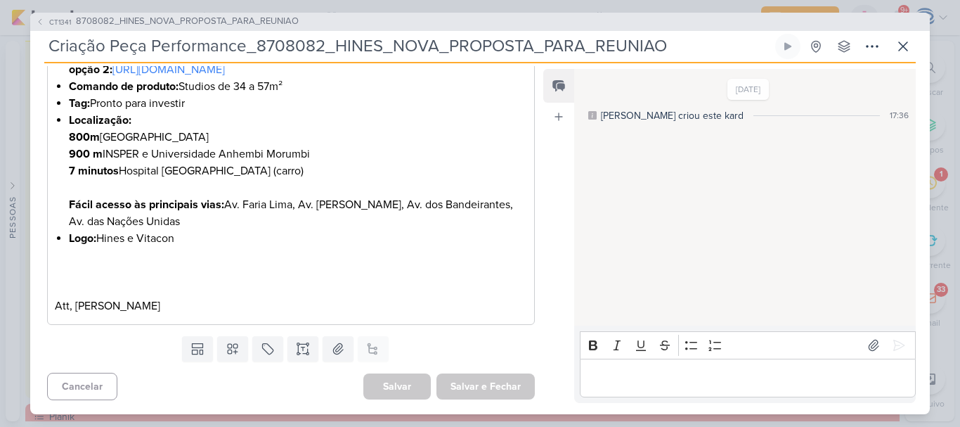
scroll to position [0, 0]
